Goal: Communication & Community: Share content

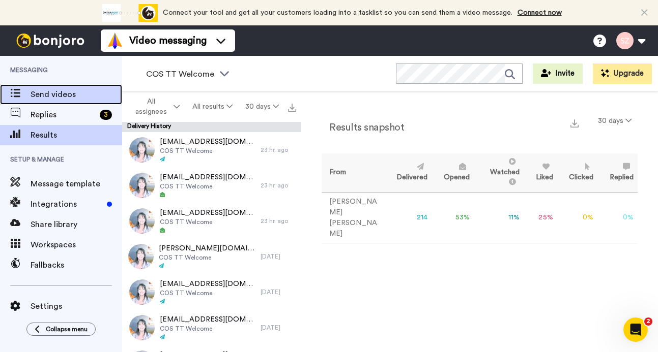
click at [77, 95] on span "Send videos" at bounding box center [77, 94] width 92 height 12
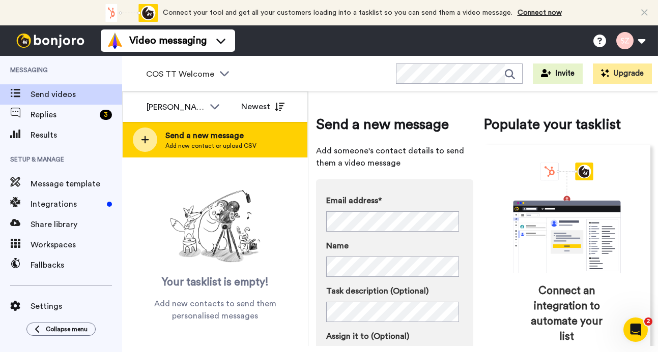
click at [219, 140] on span "Send a new message" at bounding box center [210, 136] width 91 height 12
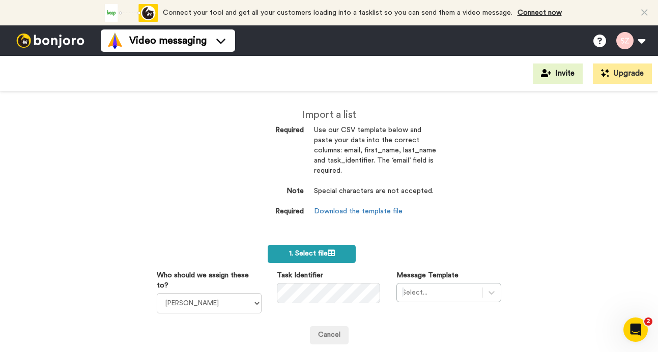
click at [315, 256] on span "1. Select file" at bounding box center [312, 253] width 46 height 7
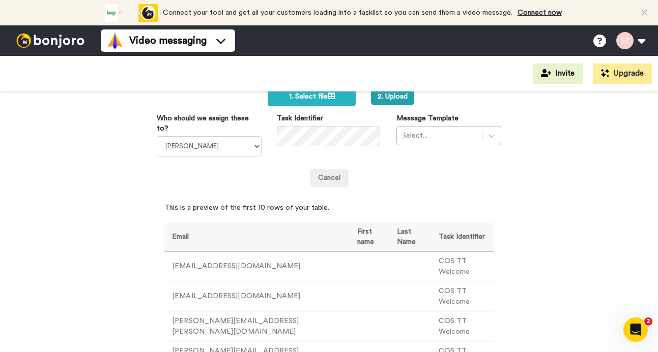
scroll to position [169, 0]
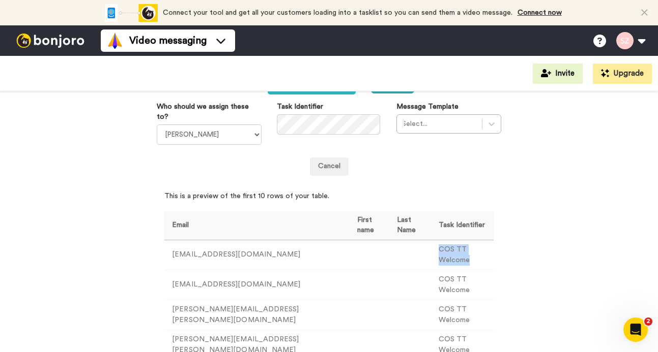
drag, startPoint x: 418, startPoint y: 242, endPoint x: 477, endPoint y: 241, distance: 59.0
click at [477, 241] on td "COS TT Welcome" at bounding box center [462, 255] width 63 height 30
copy td "COS TT Welcome"
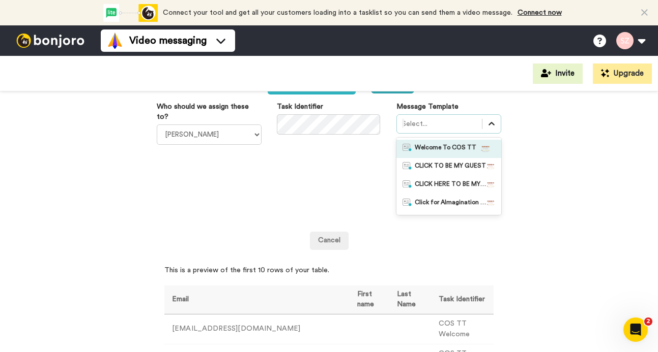
click at [487, 127] on icon at bounding box center [491, 124] width 10 height 10
click at [458, 149] on span "Welcome To COS TT" at bounding box center [446, 149] width 62 height 10
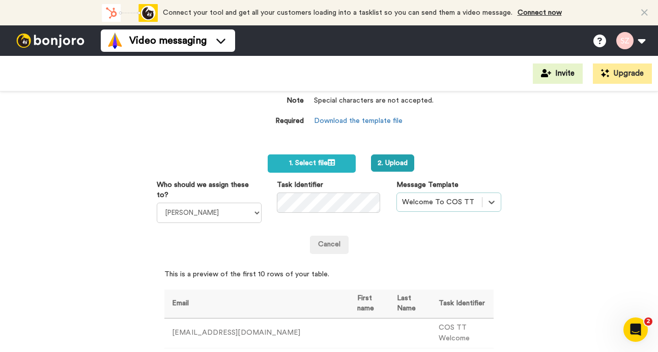
scroll to position [41, 0]
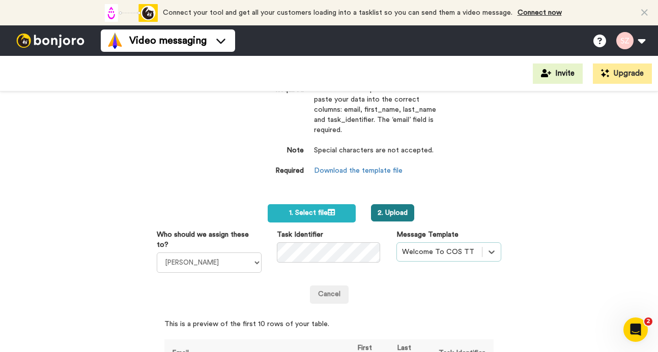
click at [398, 209] on button "2. Upload" at bounding box center [392, 212] width 43 height 17
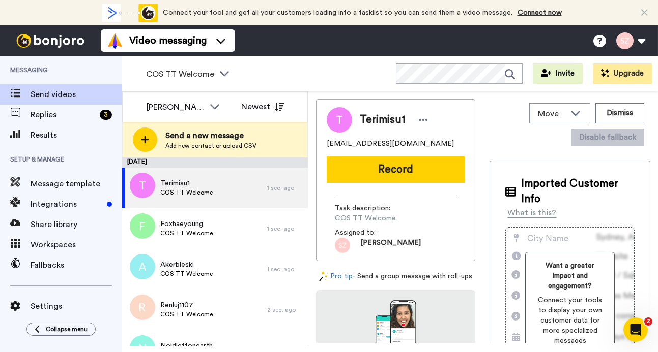
click at [388, 172] on button "Record" at bounding box center [396, 170] width 138 height 26
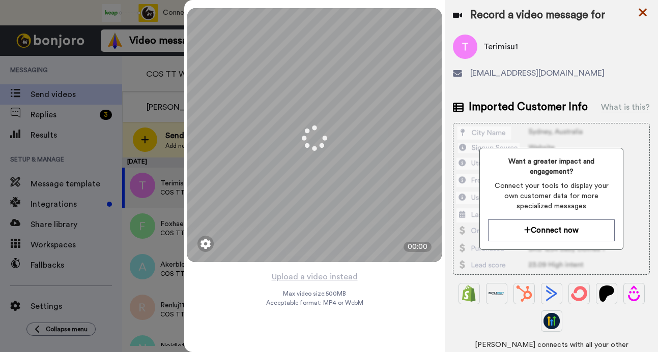
click at [644, 13] on icon at bounding box center [642, 12] width 10 height 13
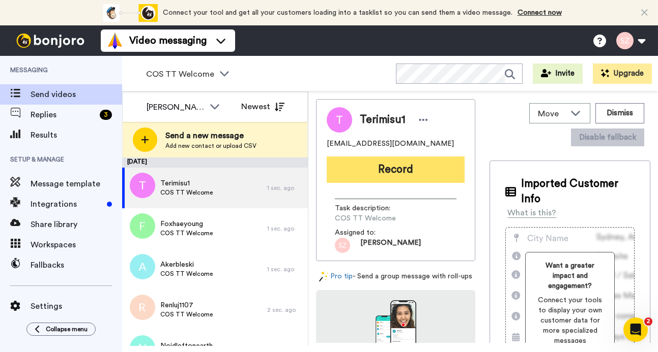
click at [400, 176] on button "Record" at bounding box center [396, 170] width 138 height 26
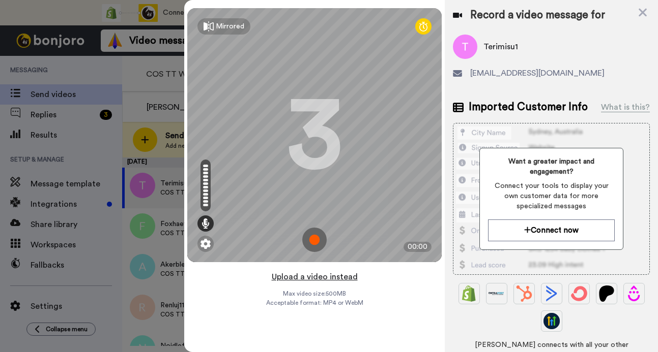
click at [292, 279] on button "Upload a video instead" at bounding box center [315, 277] width 92 height 13
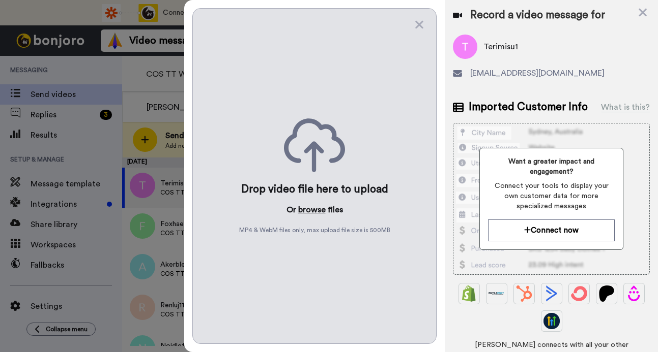
click at [307, 205] on button "browse" at bounding box center [311, 210] width 27 height 12
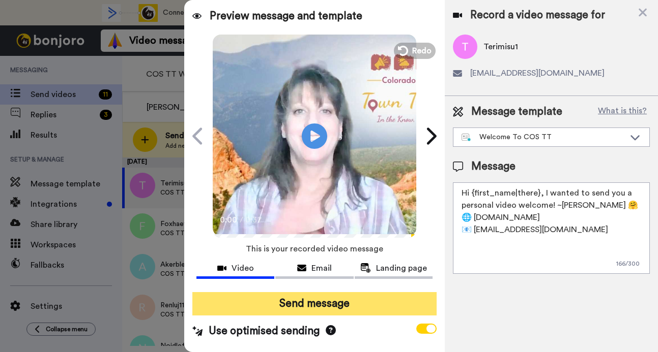
click at [359, 304] on button "Send message" at bounding box center [314, 303] width 244 height 23
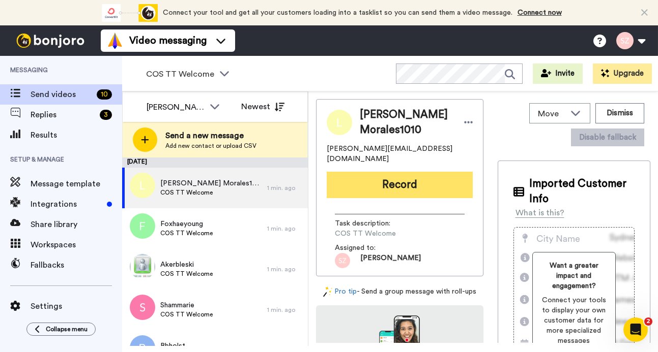
click at [396, 182] on button "Record" at bounding box center [400, 185] width 146 height 26
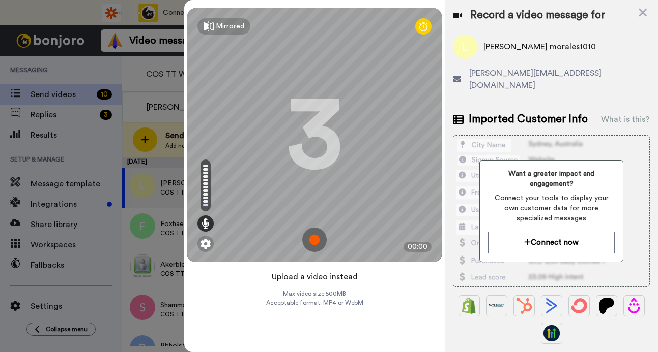
click at [329, 279] on button "Upload a video instead" at bounding box center [315, 277] width 92 height 13
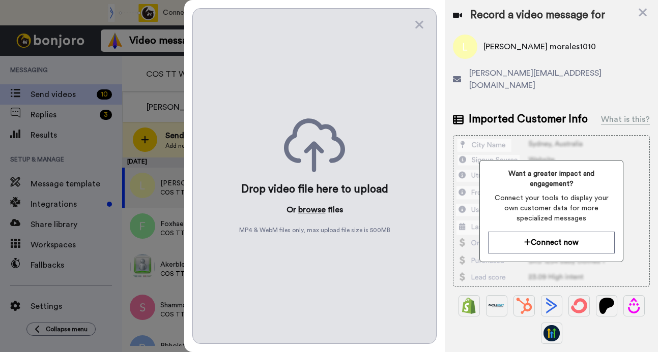
click at [309, 208] on button "browse" at bounding box center [311, 210] width 27 height 12
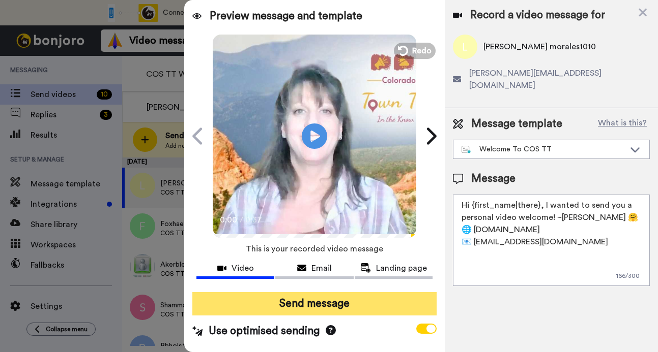
click at [328, 304] on button "Send message" at bounding box center [314, 303] width 244 height 23
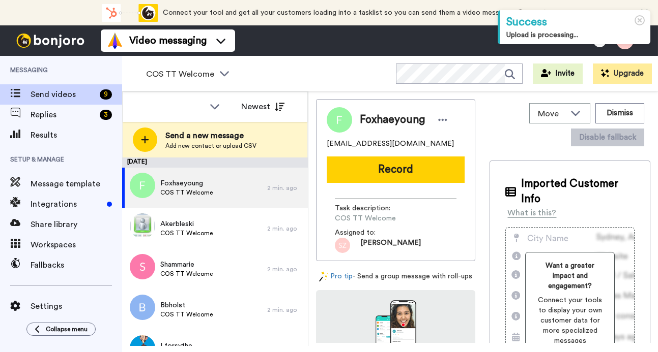
click at [377, 169] on button "Record" at bounding box center [396, 170] width 138 height 26
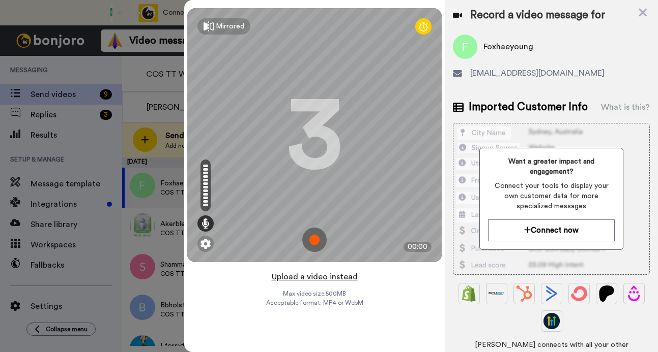
click at [310, 277] on button "Upload a video instead" at bounding box center [315, 277] width 92 height 13
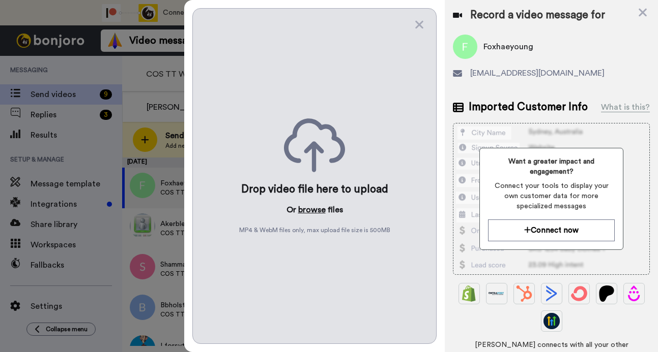
click at [318, 205] on button "browse" at bounding box center [311, 210] width 27 height 12
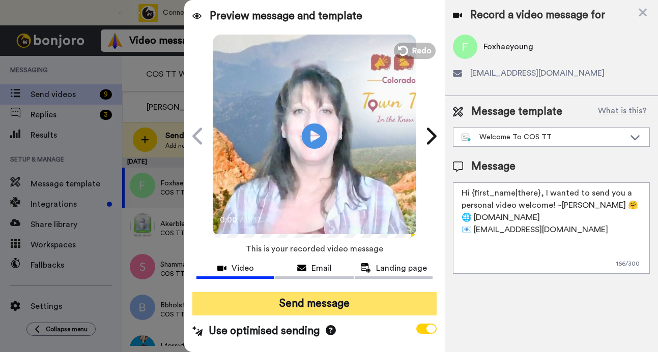
click at [309, 298] on button "Send message" at bounding box center [314, 303] width 244 height 23
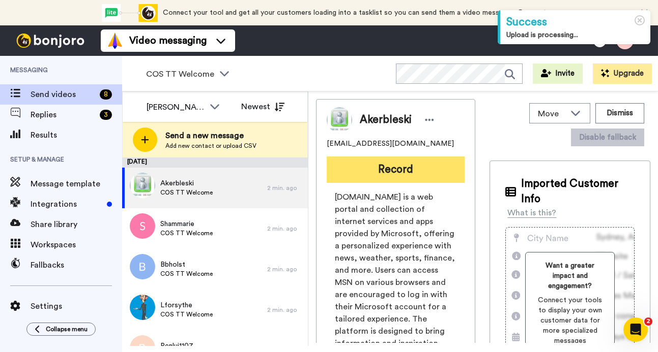
click at [377, 172] on button "Record" at bounding box center [396, 170] width 138 height 26
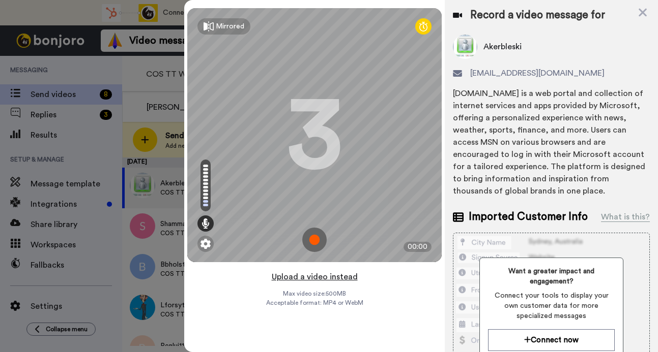
click at [341, 273] on button "Upload a video instead" at bounding box center [315, 277] width 92 height 13
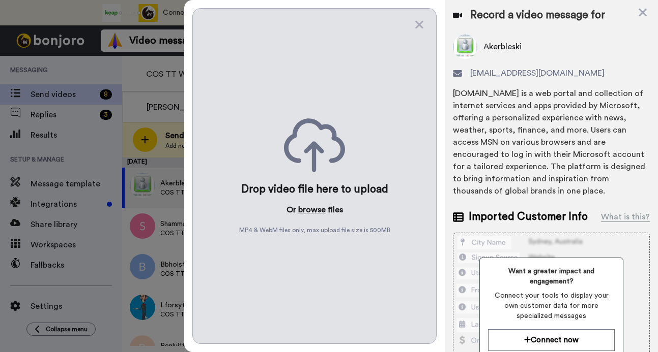
click at [309, 206] on button "browse" at bounding box center [311, 210] width 27 height 12
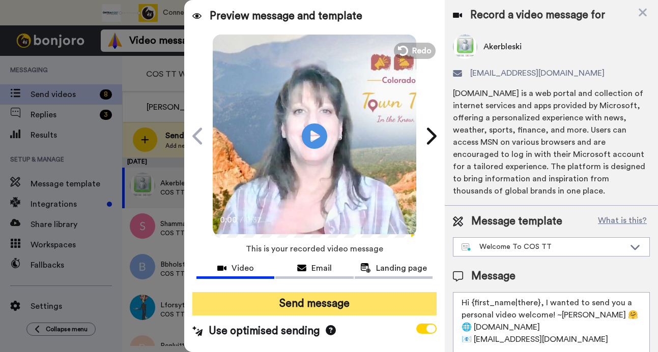
click at [319, 303] on button "Send message" at bounding box center [314, 303] width 244 height 23
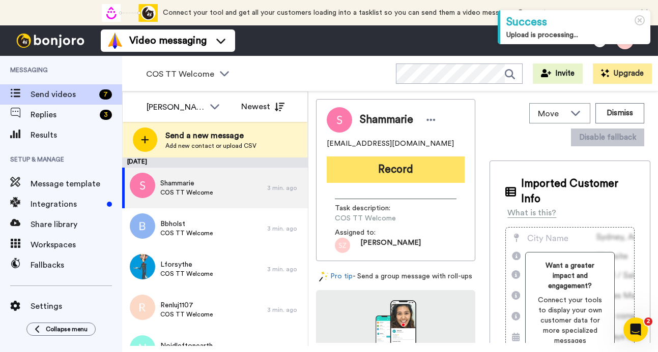
click at [387, 172] on button "Record" at bounding box center [396, 170] width 138 height 26
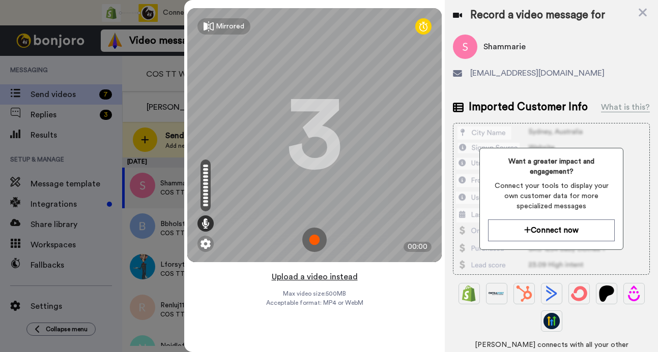
click at [318, 278] on button "Upload a video instead" at bounding box center [315, 277] width 92 height 13
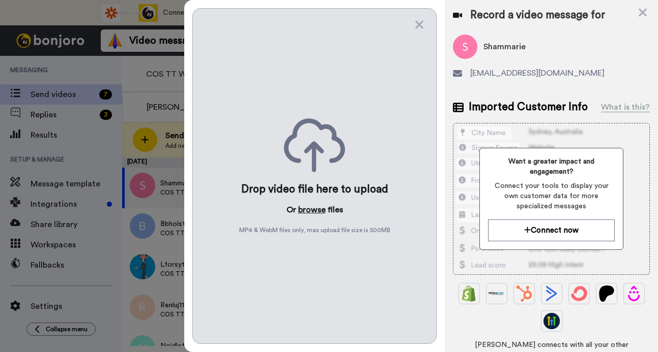
click at [311, 209] on button "browse" at bounding box center [311, 210] width 27 height 12
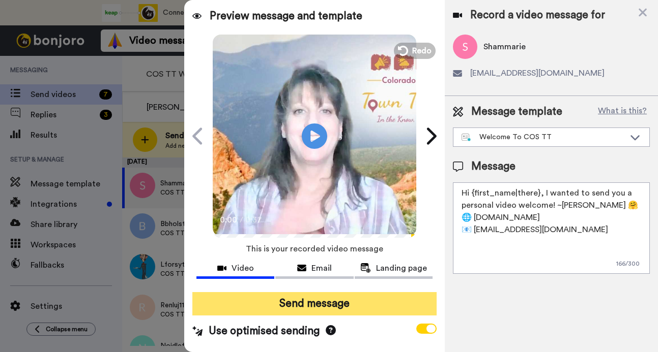
click at [314, 306] on button "Send message" at bounding box center [314, 303] width 244 height 23
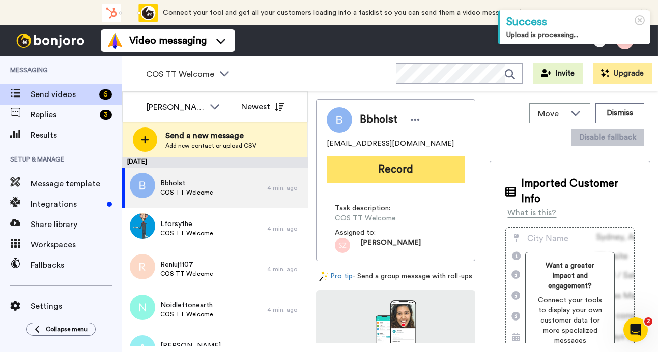
click at [370, 170] on button "Record" at bounding box center [396, 170] width 138 height 26
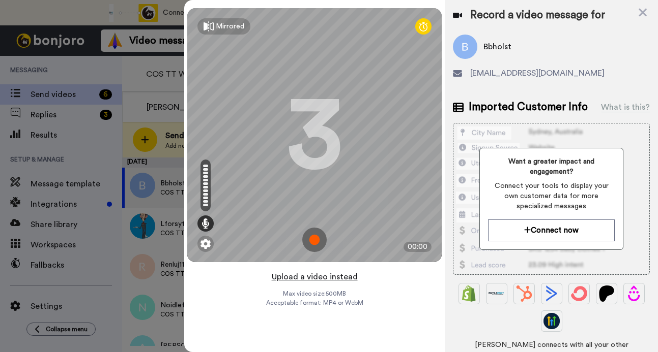
click at [304, 278] on button "Upload a video instead" at bounding box center [315, 277] width 92 height 13
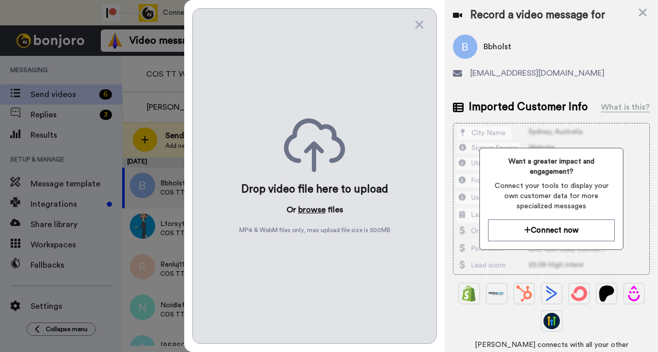
click at [310, 206] on button "browse" at bounding box center [311, 210] width 27 height 12
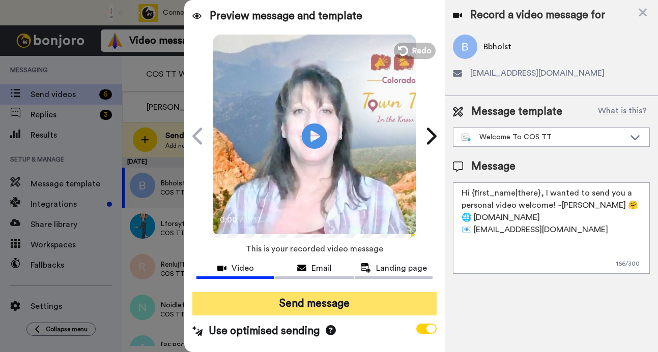
click at [322, 303] on button "Send message" at bounding box center [314, 303] width 244 height 23
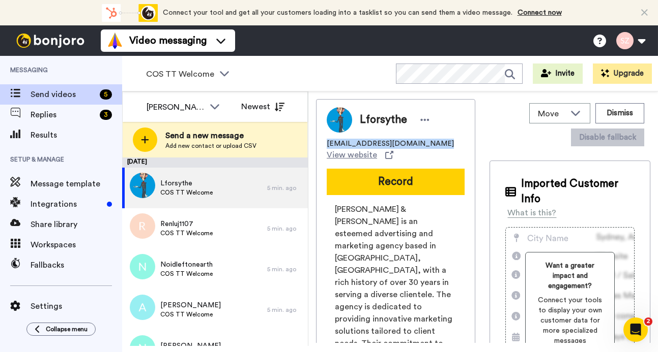
drag, startPoint x: 426, startPoint y: 141, endPoint x: 325, endPoint y: 146, distance: 101.3
click at [325, 146] on div "Lforsythe [EMAIL_ADDRESS][DOMAIN_NAME] View website Record [PERSON_NAME] & [PER…" at bounding box center [395, 319] width 159 height 441
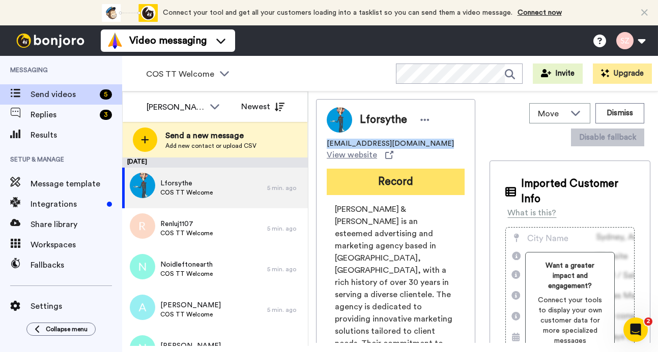
click at [389, 186] on button "Record" at bounding box center [396, 182] width 138 height 26
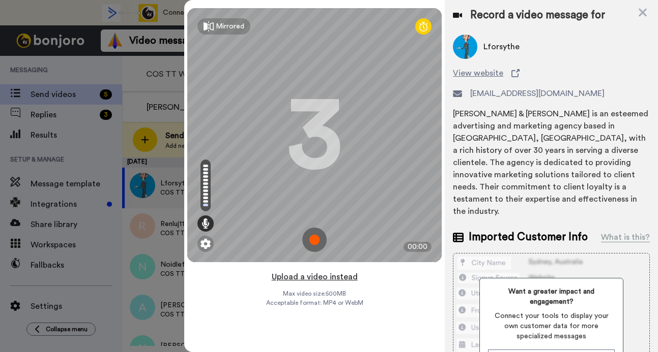
click at [324, 279] on button "Upload a video instead" at bounding box center [315, 277] width 92 height 13
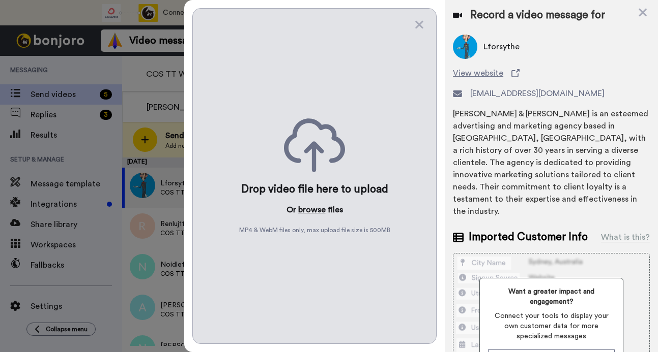
click at [318, 209] on button "browse" at bounding box center [311, 210] width 27 height 12
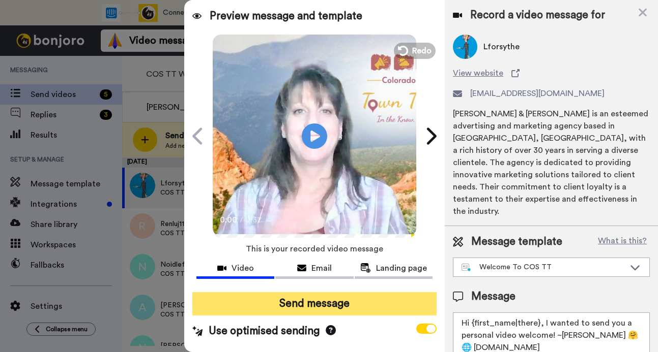
click at [297, 309] on button "Send message" at bounding box center [314, 303] width 244 height 23
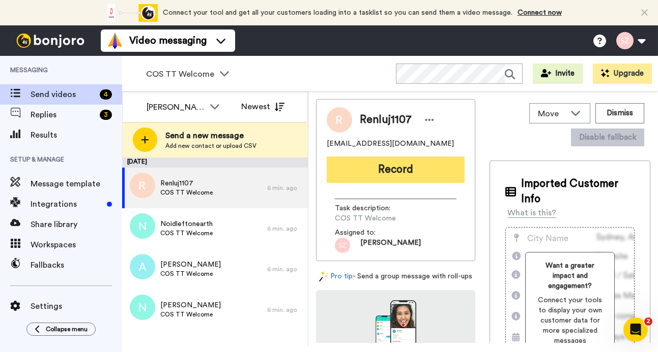
click at [344, 173] on button "Record" at bounding box center [396, 170] width 138 height 26
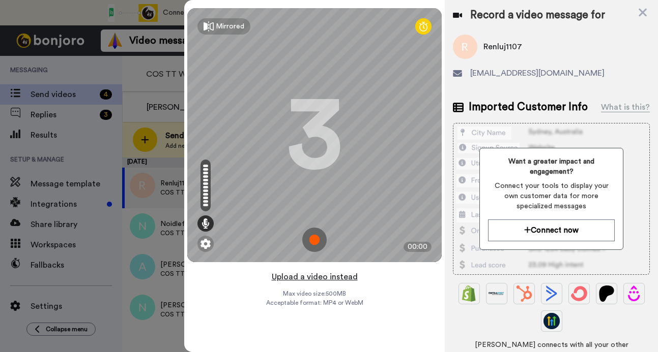
click at [309, 278] on button "Upload a video instead" at bounding box center [315, 277] width 92 height 13
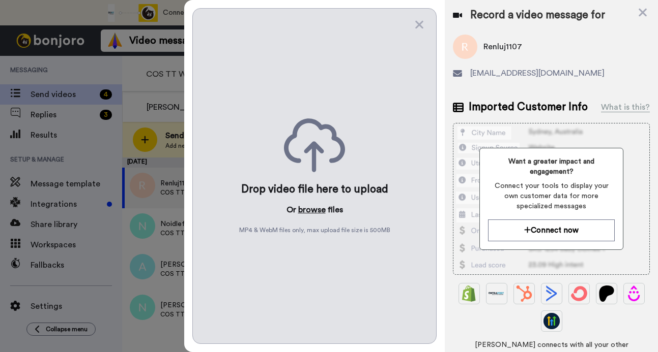
click at [309, 205] on button "browse" at bounding box center [311, 210] width 27 height 12
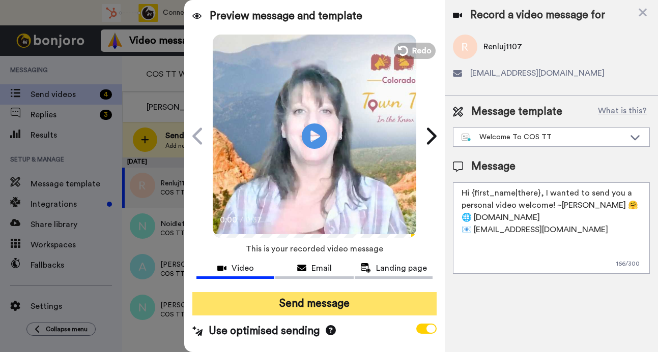
click at [292, 301] on button "Send message" at bounding box center [314, 303] width 244 height 23
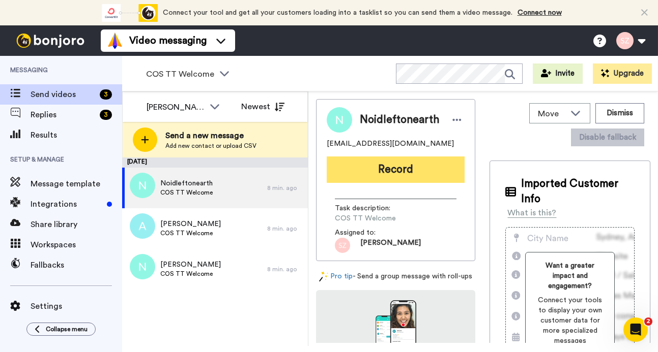
click at [394, 167] on button "Record" at bounding box center [396, 170] width 138 height 26
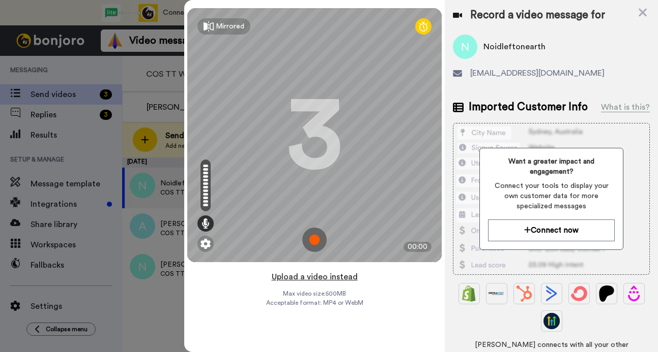
click at [341, 278] on button "Upload a video instead" at bounding box center [315, 277] width 92 height 13
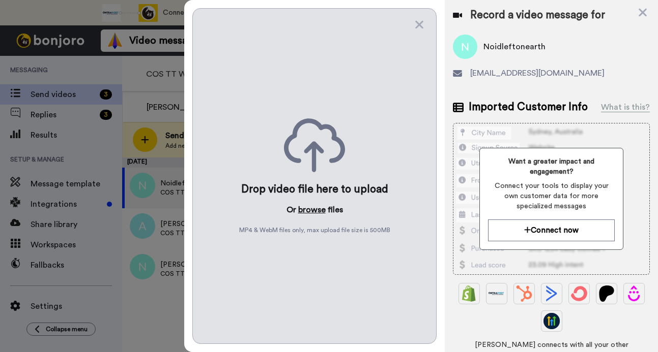
click at [311, 206] on button "browse" at bounding box center [311, 210] width 27 height 12
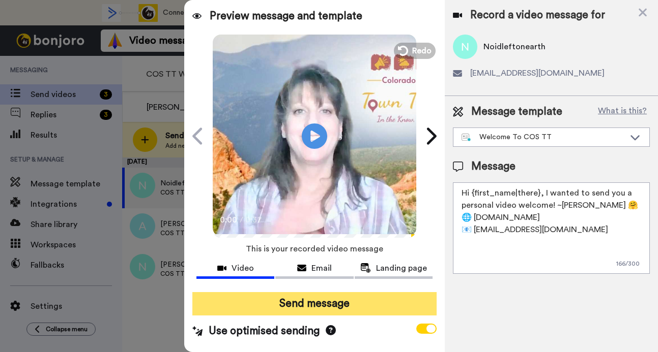
click at [316, 302] on button "Send message" at bounding box center [314, 303] width 244 height 23
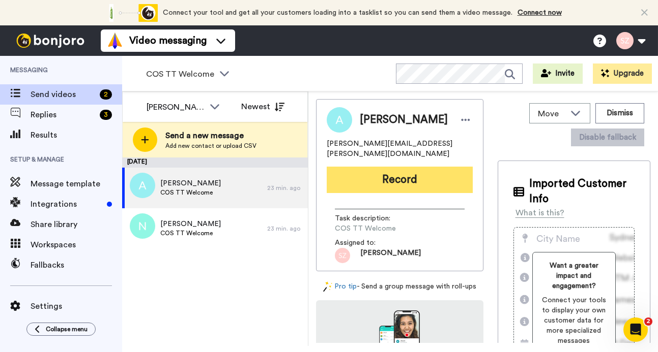
click at [373, 179] on button "Record" at bounding box center [400, 180] width 146 height 26
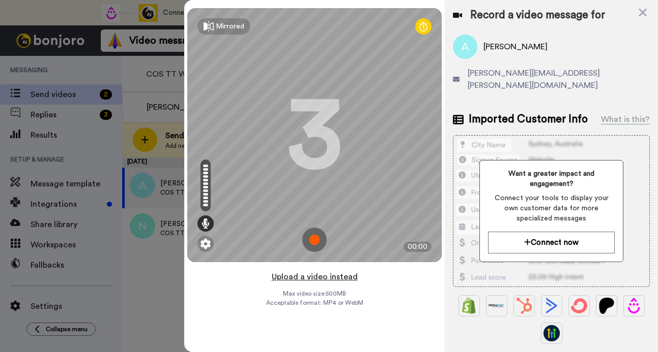
click at [323, 278] on button "Upload a video instead" at bounding box center [315, 277] width 92 height 13
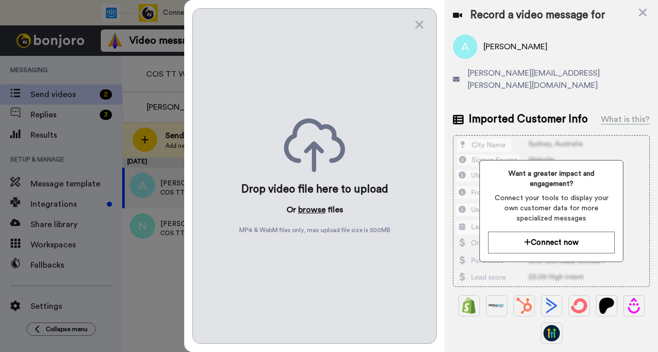
click at [316, 208] on button "browse" at bounding box center [311, 210] width 27 height 12
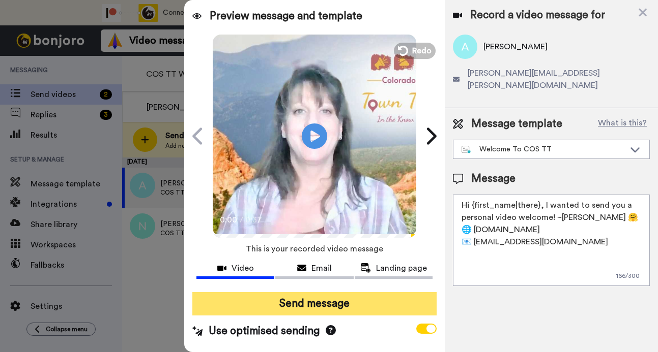
click at [324, 302] on button "Send message" at bounding box center [314, 303] width 244 height 23
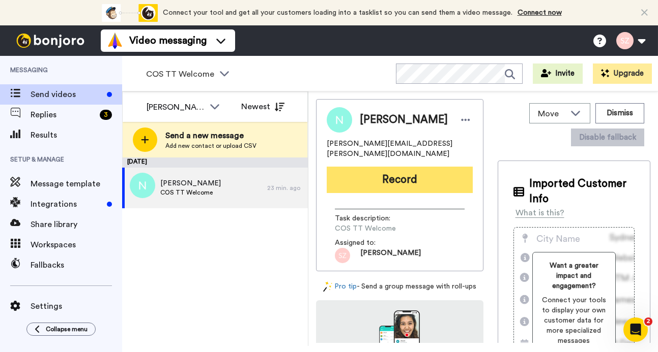
click at [383, 179] on button "Record" at bounding box center [400, 180] width 146 height 26
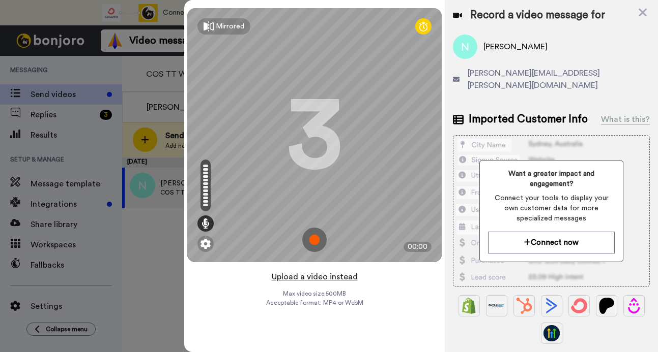
click at [344, 278] on button "Upload a video instead" at bounding box center [315, 277] width 92 height 13
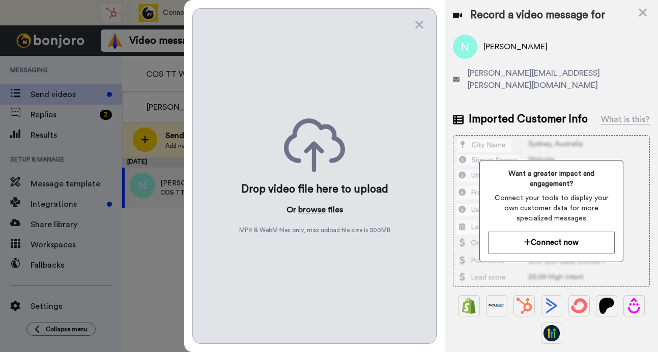
click at [316, 209] on button "browse" at bounding box center [311, 210] width 27 height 12
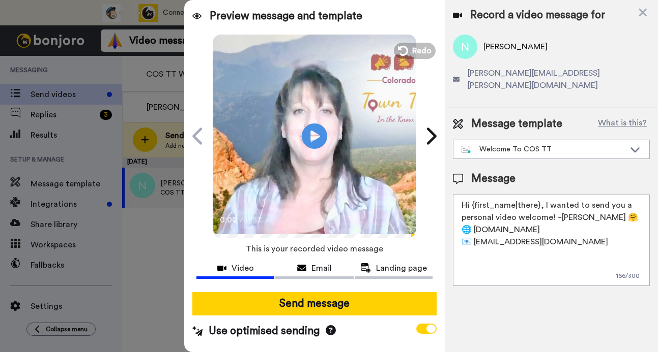
click at [314, 305] on button "Send message" at bounding box center [314, 303] width 244 height 23
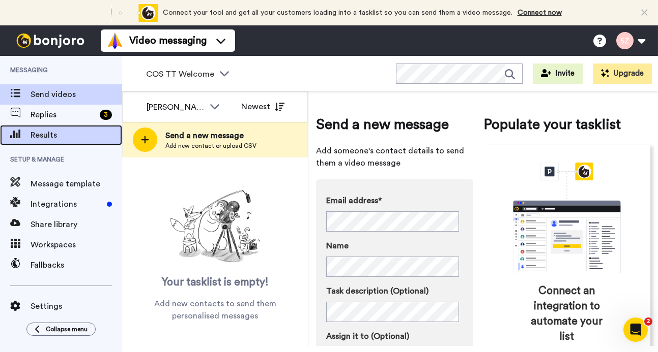
click at [44, 137] on span "Results" at bounding box center [77, 135] width 92 height 12
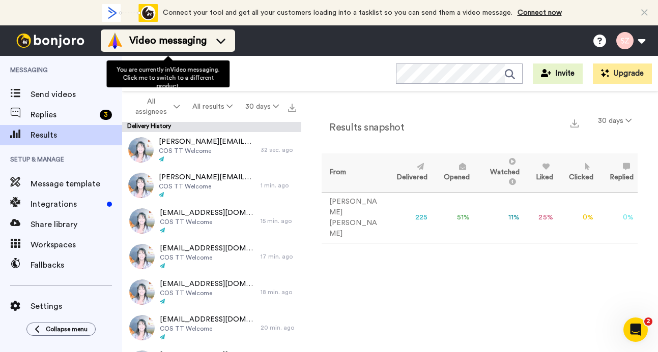
click at [219, 41] on icon at bounding box center [220, 41] width 9 height 5
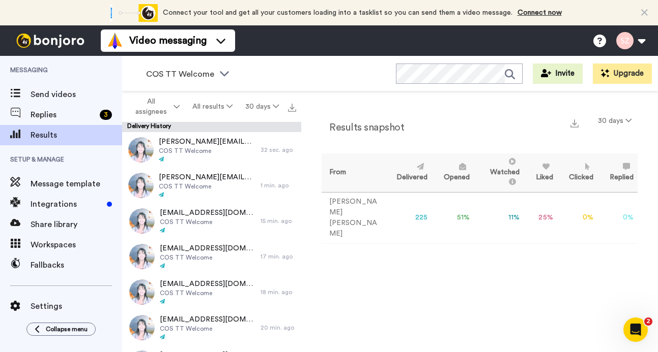
click at [261, 77] on div "COS TT Welcome WORKSPACES View all All Default Task List Prospecting AI Invite …" at bounding box center [390, 74] width 536 height 36
click at [226, 79] on div "COS TT Welcome" at bounding box center [188, 74] width 101 height 20
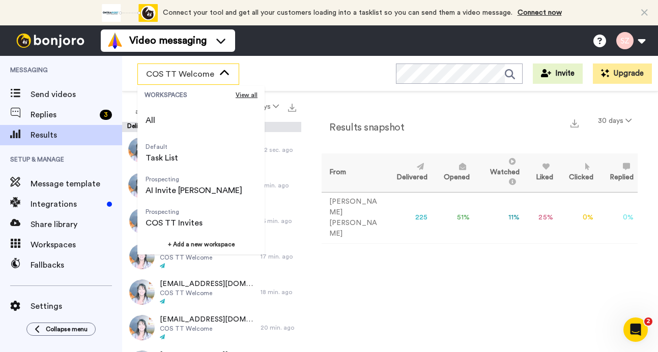
scroll to position [65, 0]
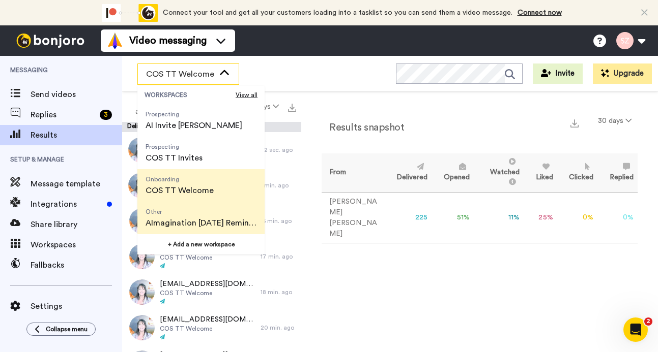
click at [219, 228] on span "AImagination [DATE] Reminder" at bounding box center [200, 223] width 111 height 12
